Goal: Information Seeking & Learning: Learn about a topic

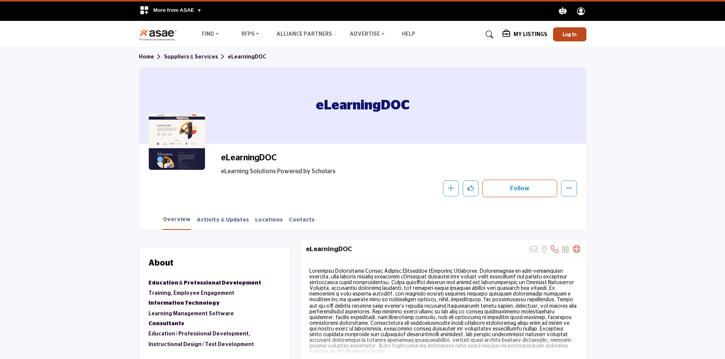
click at [173, 56] on link "Suppliers & Services" at bounding box center [196, 56] width 64 height 5
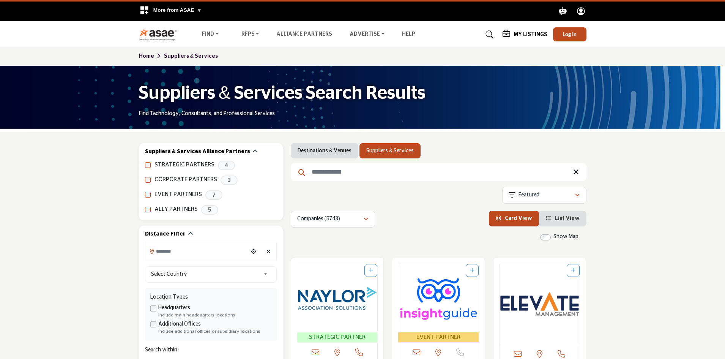
click at [311, 172] on input "Search Keyword" at bounding box center [439, 172] width 296 height 18
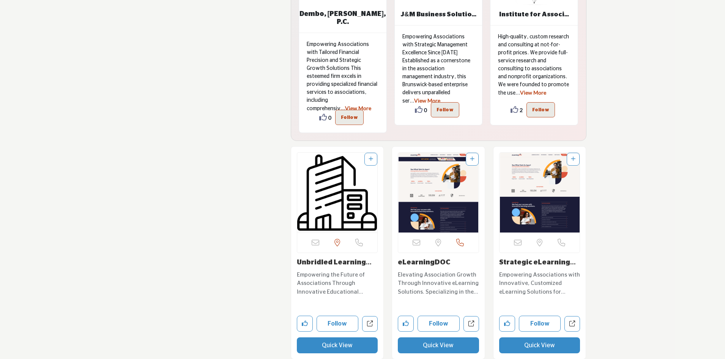
scroll to position [1898, 0]
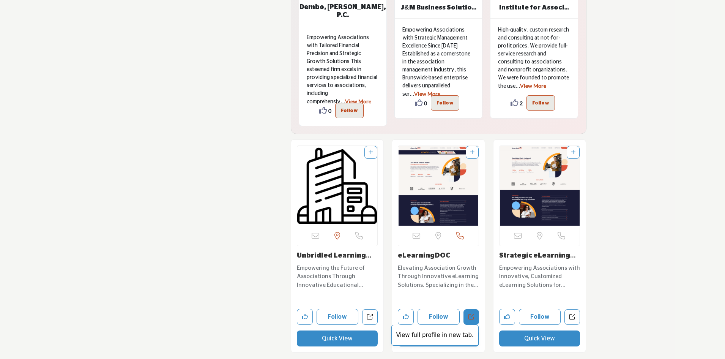
type input "*********"
click at [468, 309] on link "View full profile in new tab." at bounding box center [471, 317] width 16 height 16
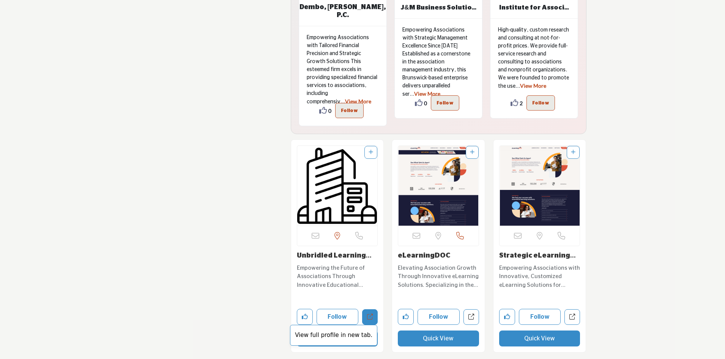
click at [368, 313] on icon "Open unbridled-learning-solutions-llc in new tab" at bounding box center [370, 316] width 6 height 6
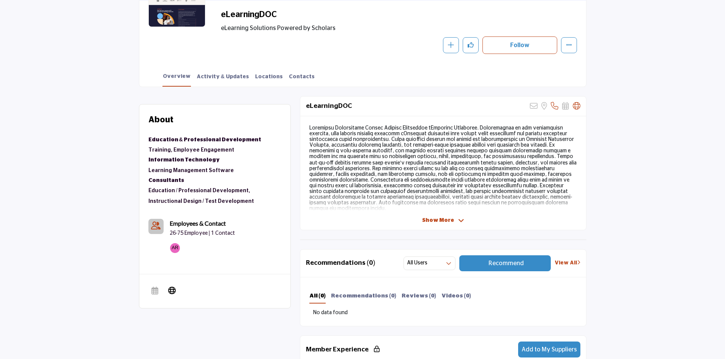
scroll to position [152, 0]
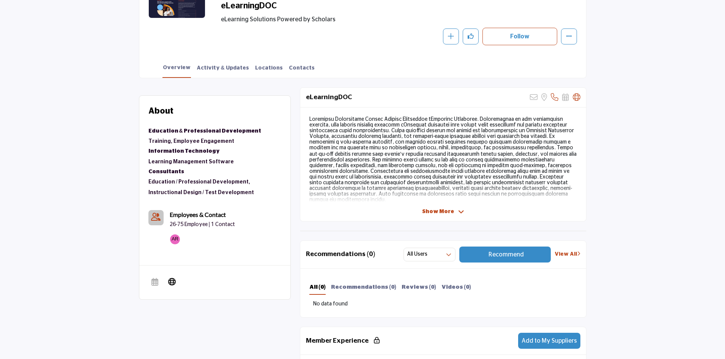
click at [447, 209] on span "Show More" at bounding box center [438, 212] width 32 height 8
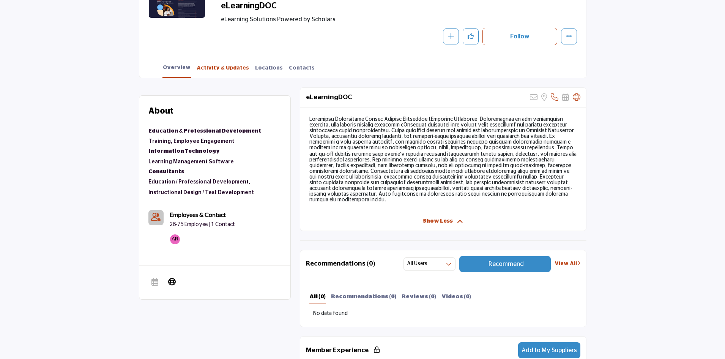
click at [200, 68] on link "Activity & Updates" at bounding box center [222, 70] width 53 height 13
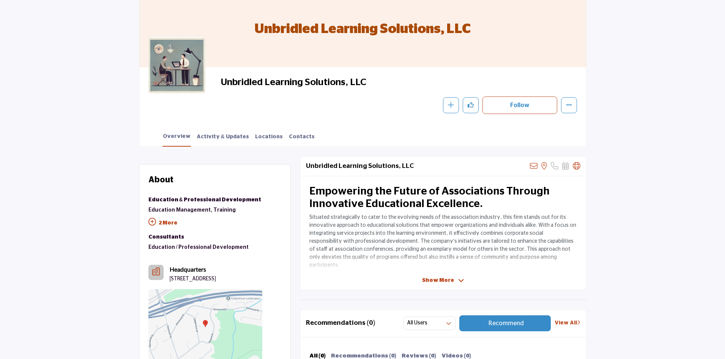
scroll to position [114, 0]
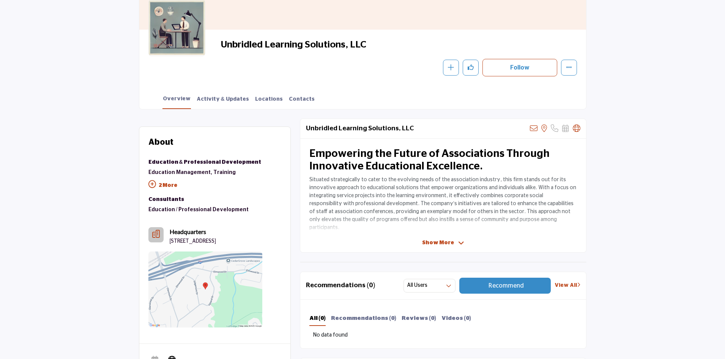
click at [450, 238] on div "Unbridled Learning Solutions, LLC Sorry, but we don't have an email address for…" at bounding box center [443, 185] width 287 height 134
click at [443, 243] on span "Show More" at bounding box center [438, 243] width 32 height 8
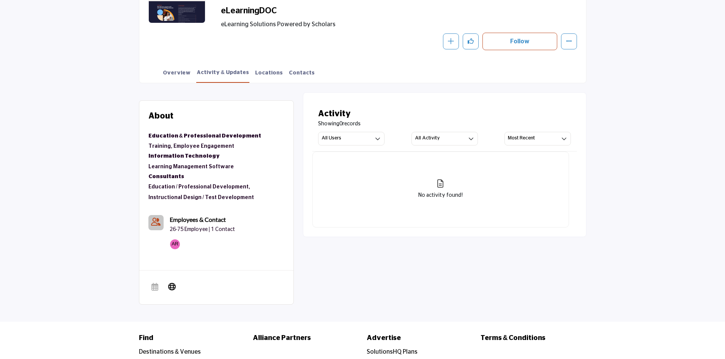
scroll to position [152, 0]
